Goal: Navigation & Orientation: Find specific page/section

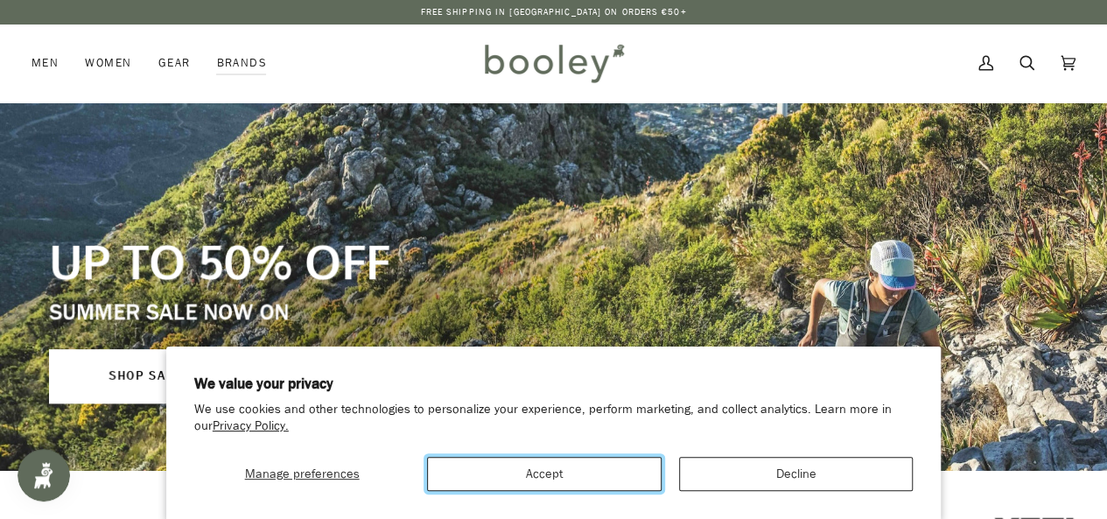
click at [559, 471] on button "Accept" at bounding box center [544, 474] width 234 height 34
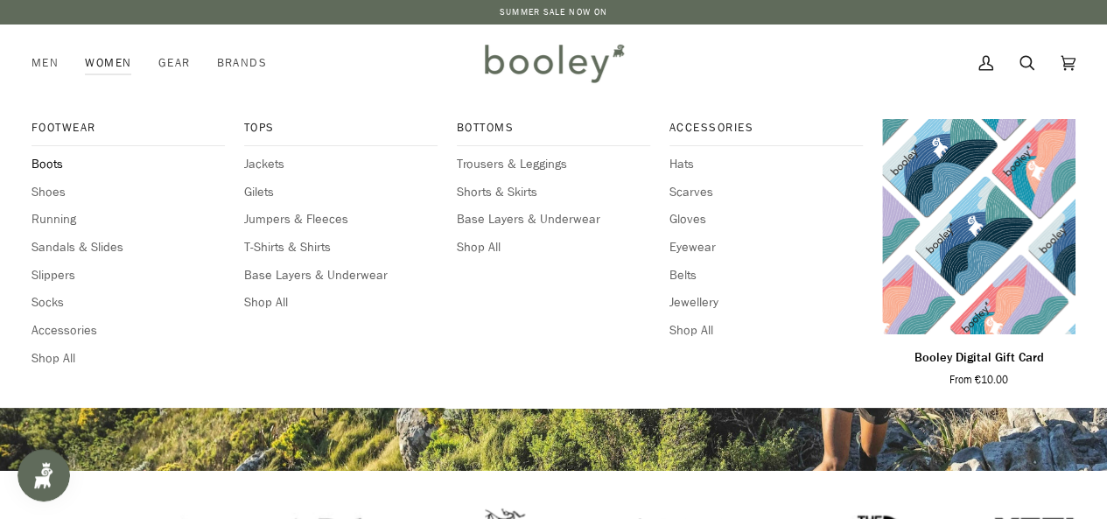
click at [54, 161] on span "Boots" at bounding box center [127, 164] width 193 height 19
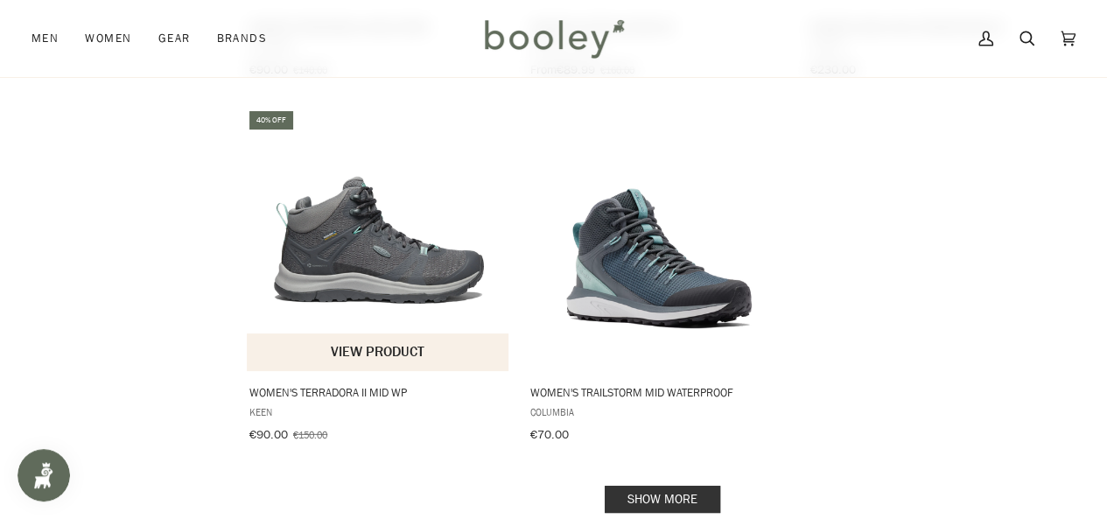
scroll to position [2390, 0]
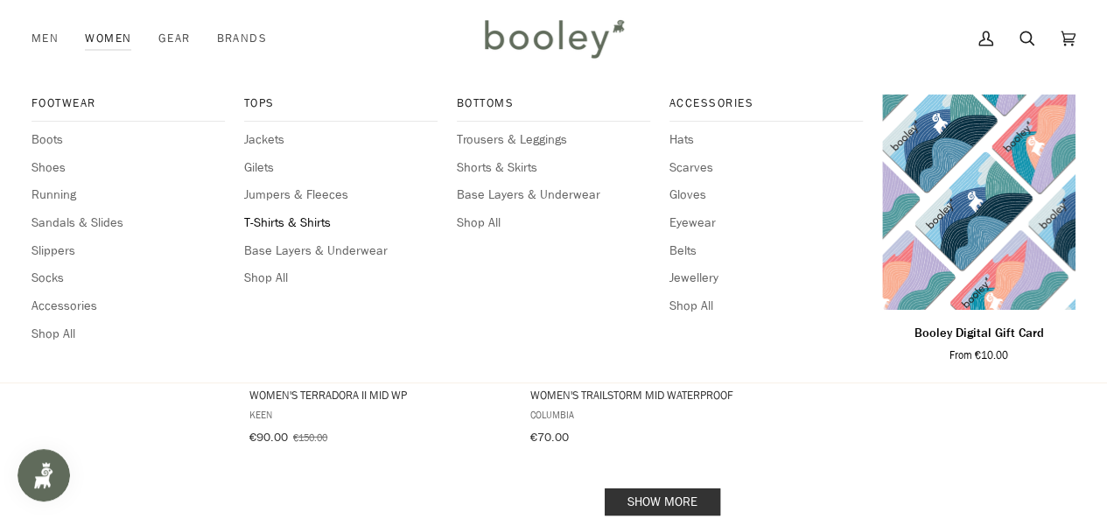
click at [298, 218] on span "T-Shirts & Shirts" at bounding box center [340, 222] width 193 height 19
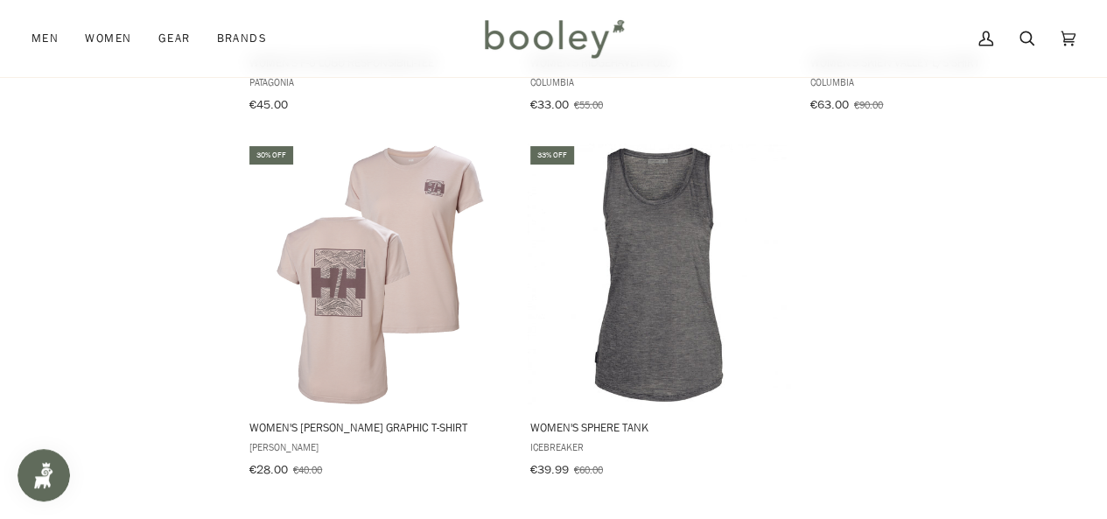
scroll to position [2489, 0]
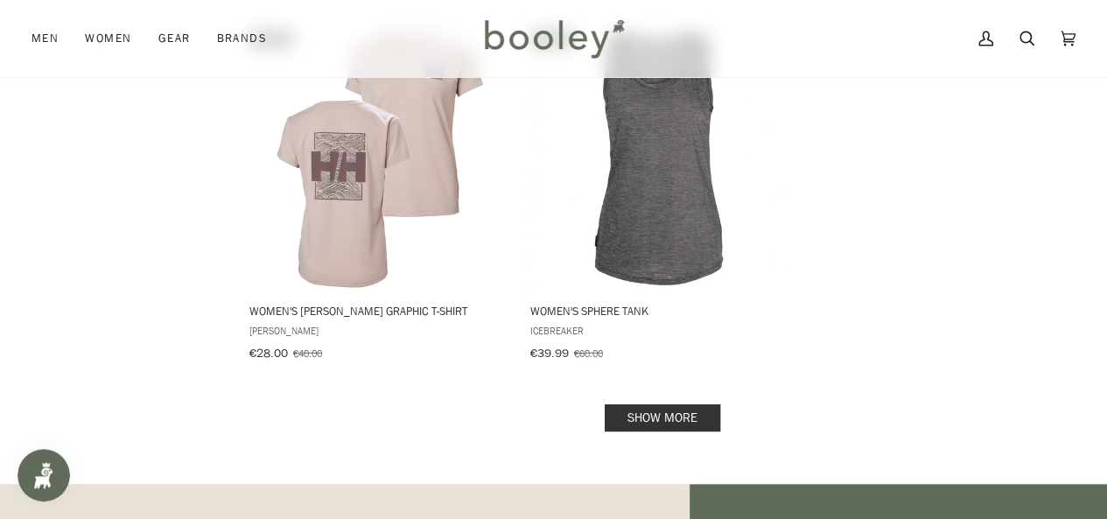
click at [663, 404] on link "Show more" at bounding box center [661, 417] width 115 height 27
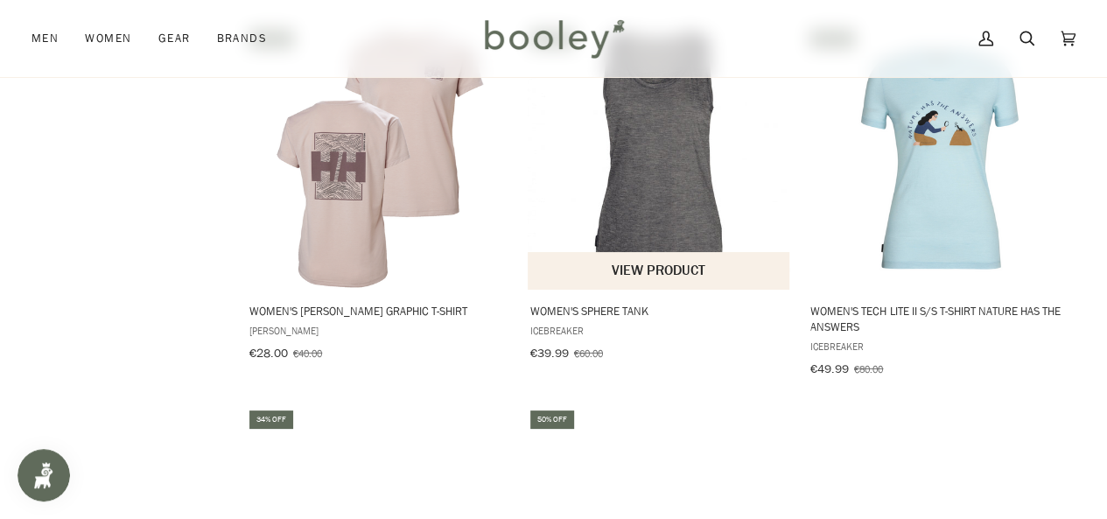
scroll to position [2682, 0]
